Goal: Navigation & Orientation: Find specific page/section

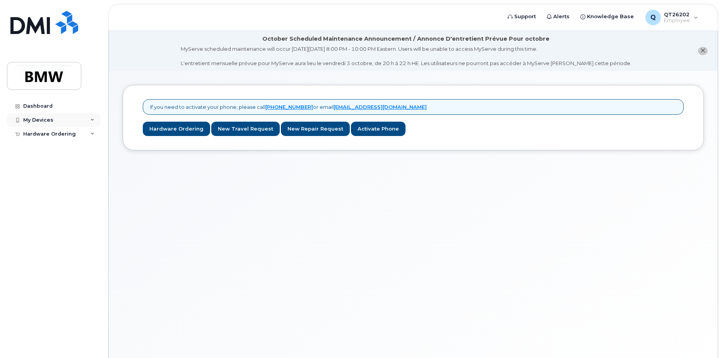
click at [52, 120] on div "My Devices" at bounding box center [54, 120] width 94 height 14
click at [53, 120] on div "My Devices" at bounding box center [54, 120] width 94 height 14
click at [562, 14] on span "Alerts" at bounding box center [561, 17] width 16 height 8
click at [678, 21] on span "Employee" at bounding box center [677, 20] width 26 height 6
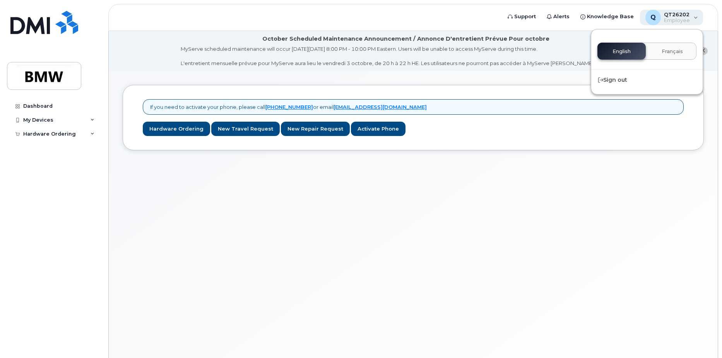
click at [678, 21] on span "Employee" at bounding box center [677, 20] width 26 height 6
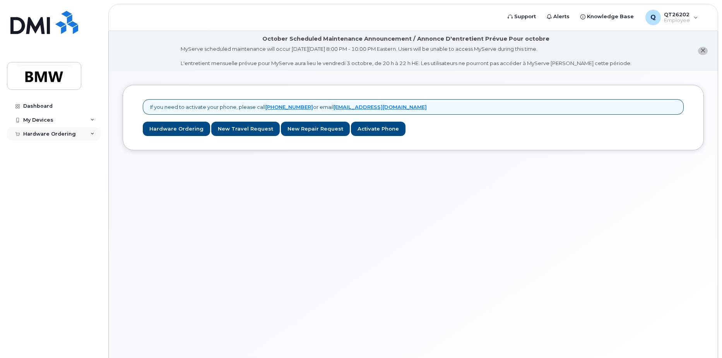
click at [49, 130] on div "Hardware Ordering" at bounding box center [54, 134] width 94 height 14
click at [50, 130] on div "Hardware Ordering" at bounding box center [54, 134] width 94 height 14
click at [43, 104] on div "Dashboard" at bounding box center [37, 106] width 29 height 6
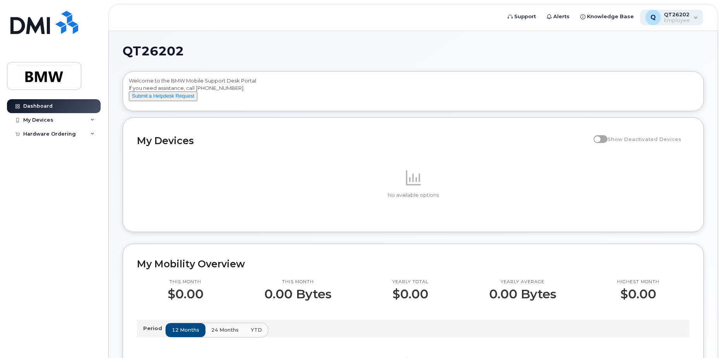
click at [671, 21] on span "Employee" at bounding box center [677, 20] width 26 height 6
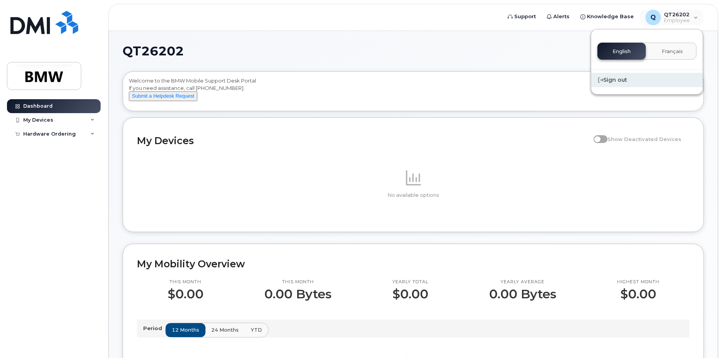
click at [618, 78] on div "Sign out" at bounding box center [646, 80] width 111 height 14
